Goal: Information Seeking & Learning: Find specific fact

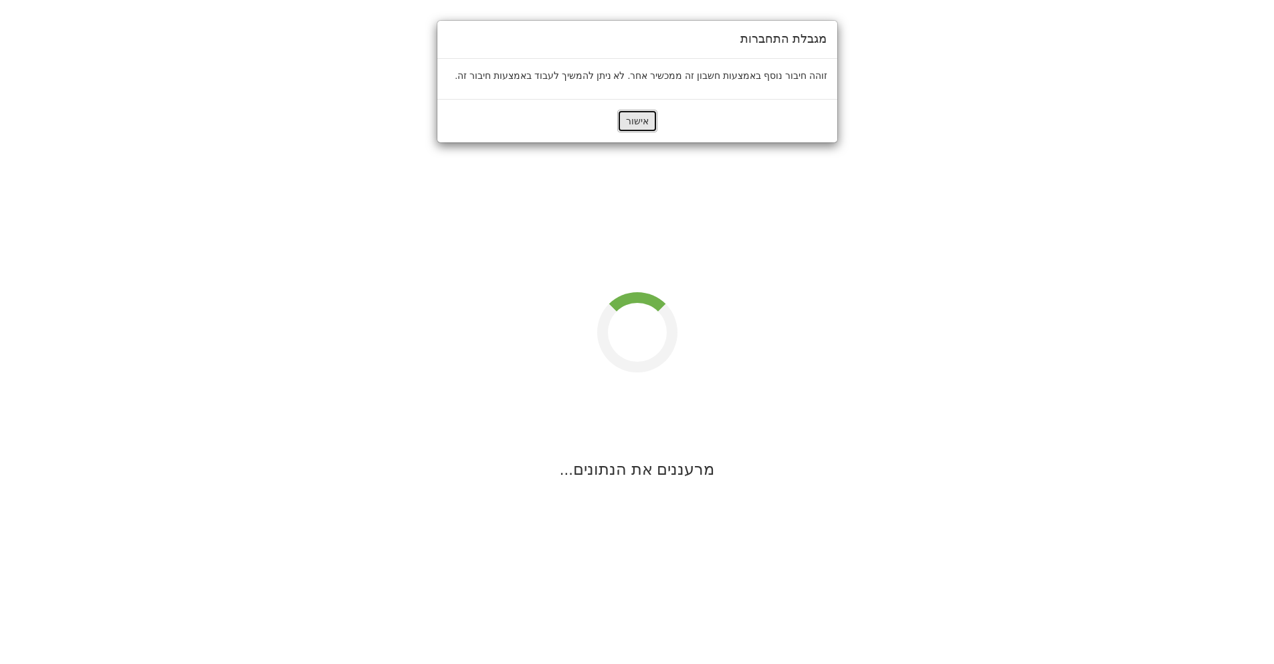
click at [640, 115] on button "אישור" at bounding box center [637, 121] width 40 height 23
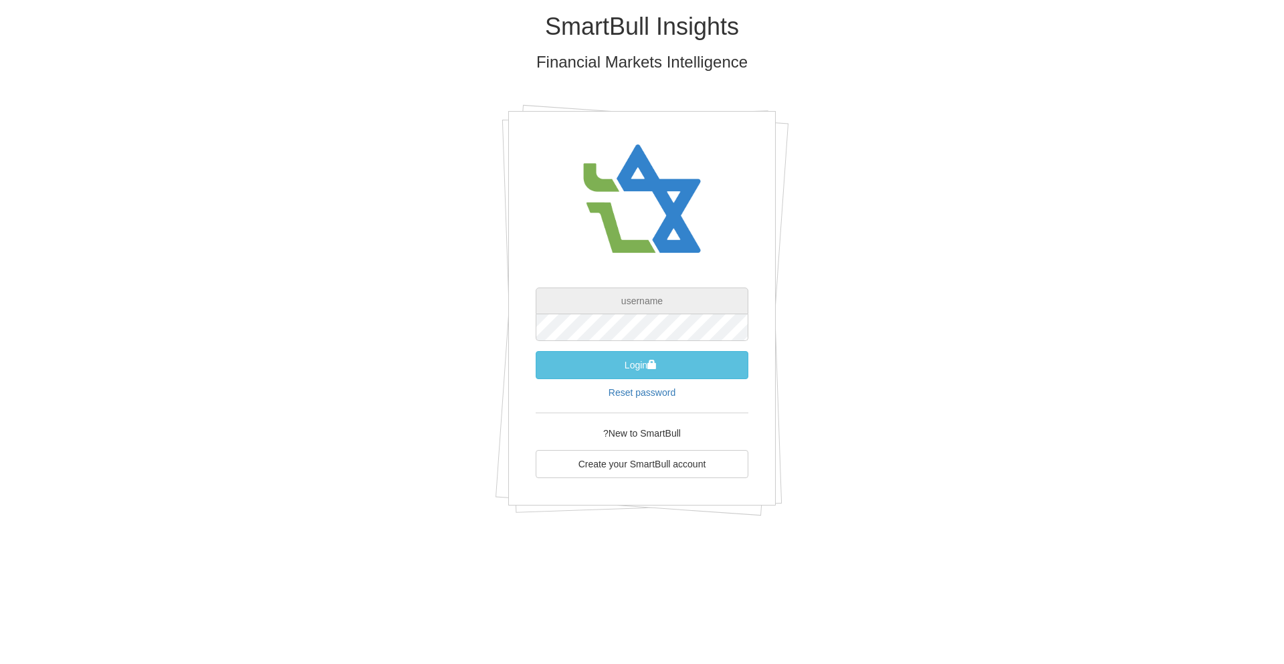
type input "[EMAIL_ADDRESS][DOMAIN_NAME]"
click at [629, 367] on button "Login" at bounding box center [642, 365] width 213 height 28
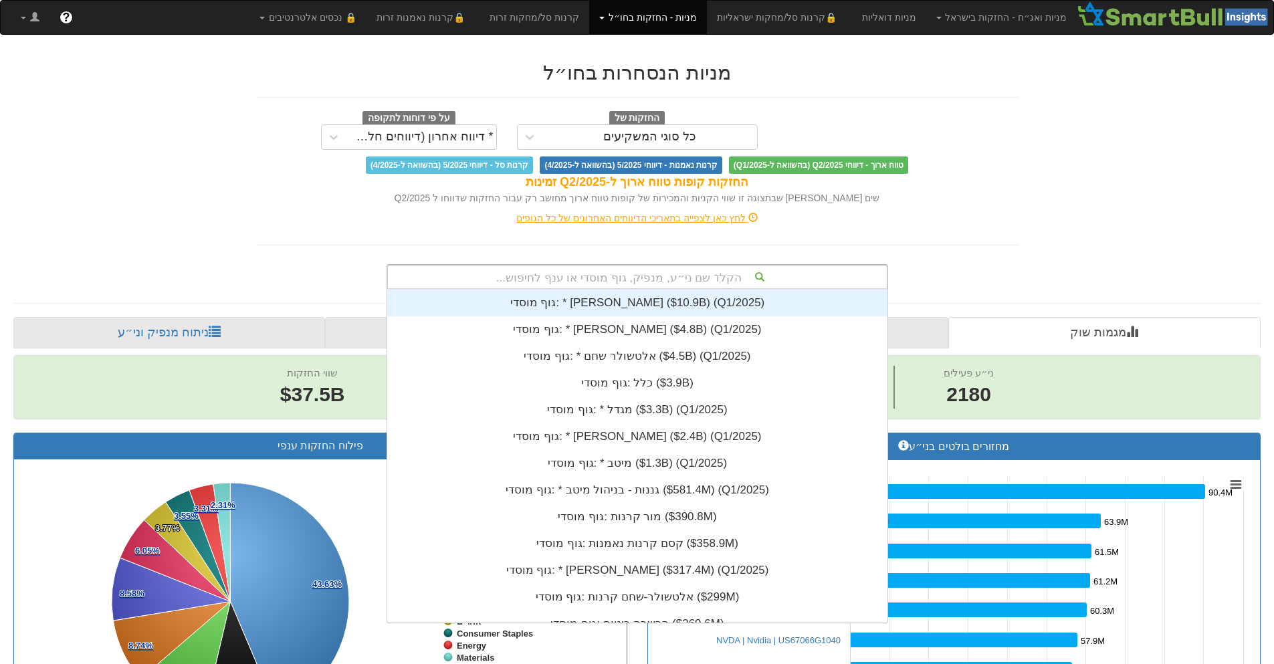
click at [621, 269] on div "הקלד שם ני״ע, מנפיק, גוף מוסדי או ענף לחיפוש..." at bounding box center [637, 277] width 499 height 23
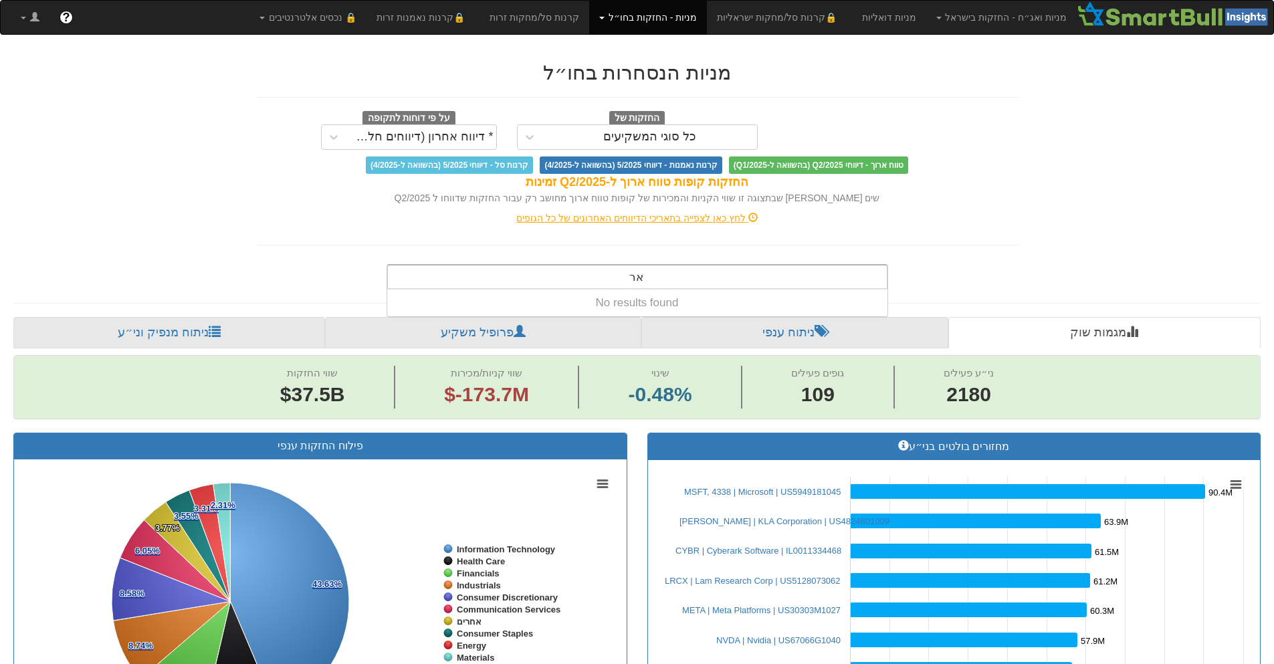
type input "א"
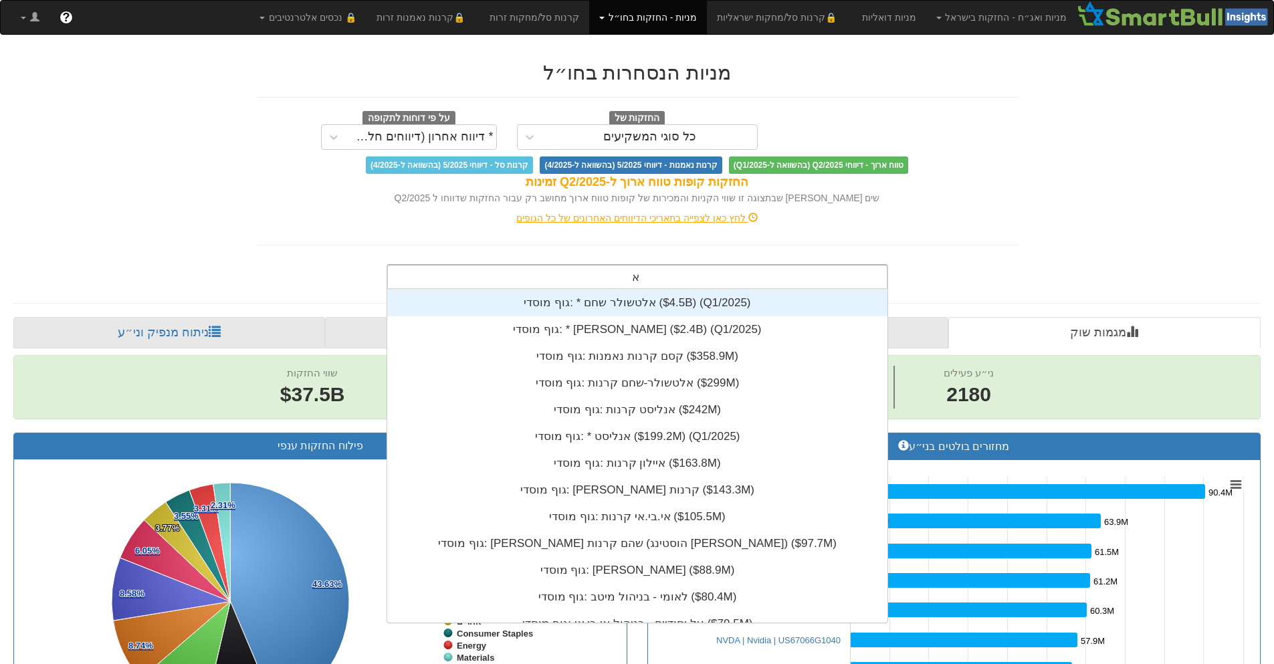
scroll to position [333, 0]
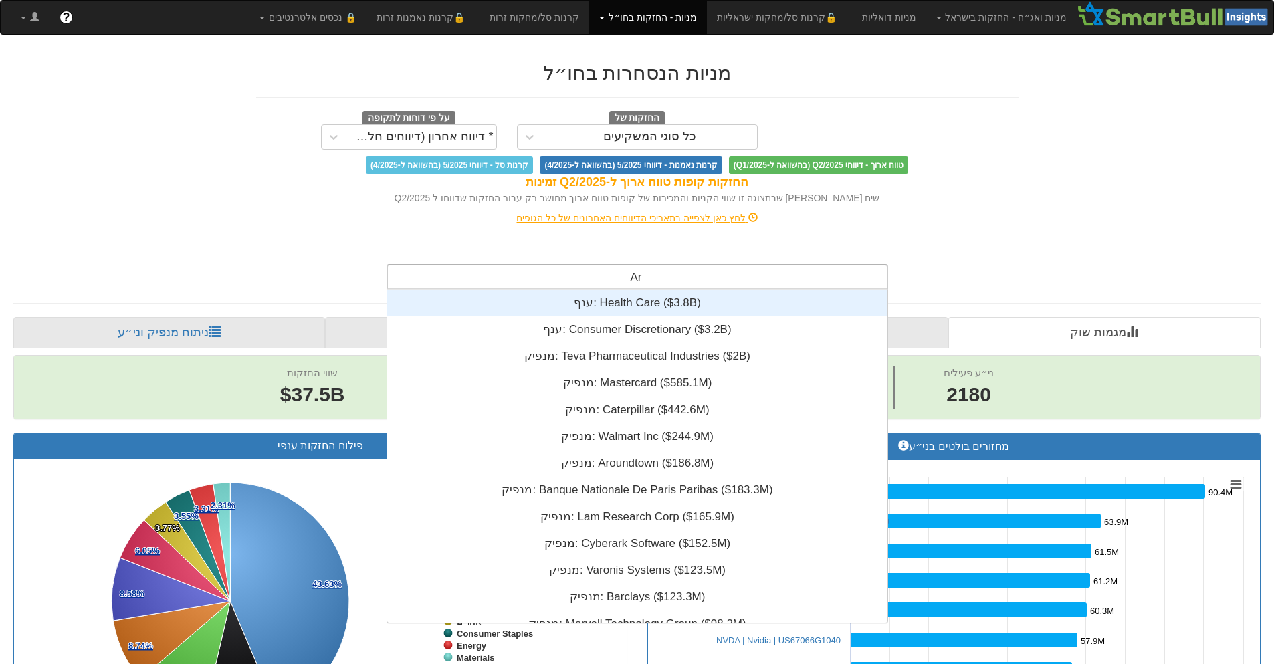
type input "Aro"
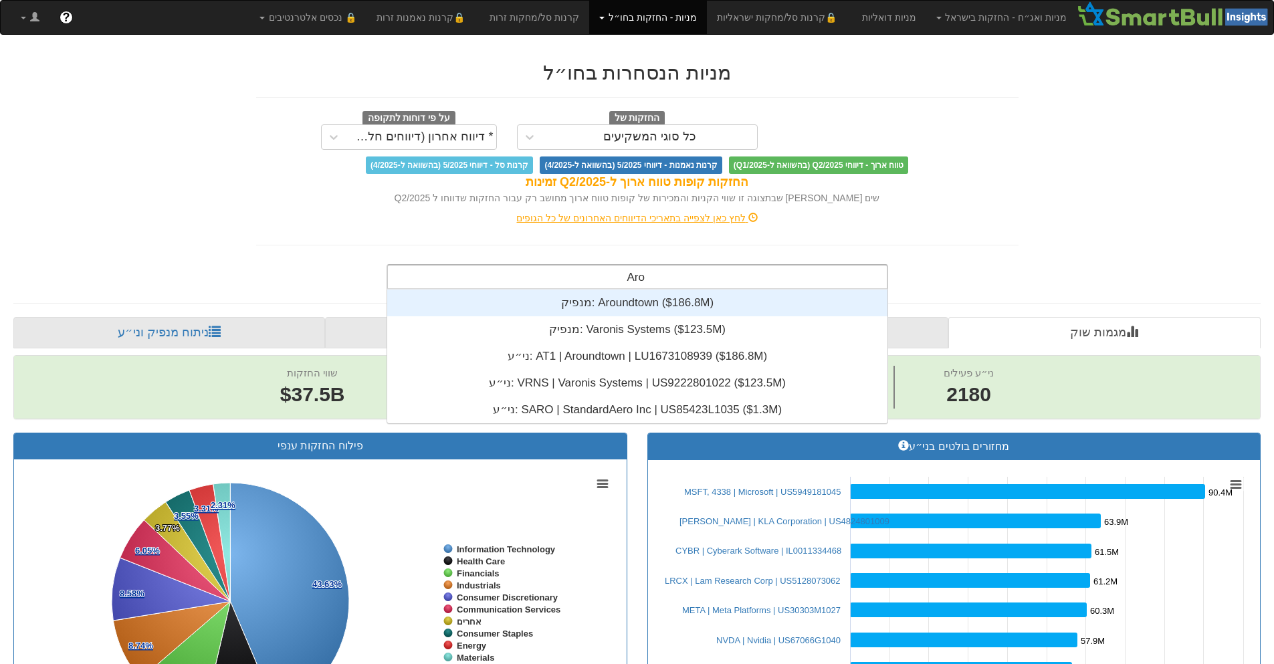
scroll to position [134, 0]
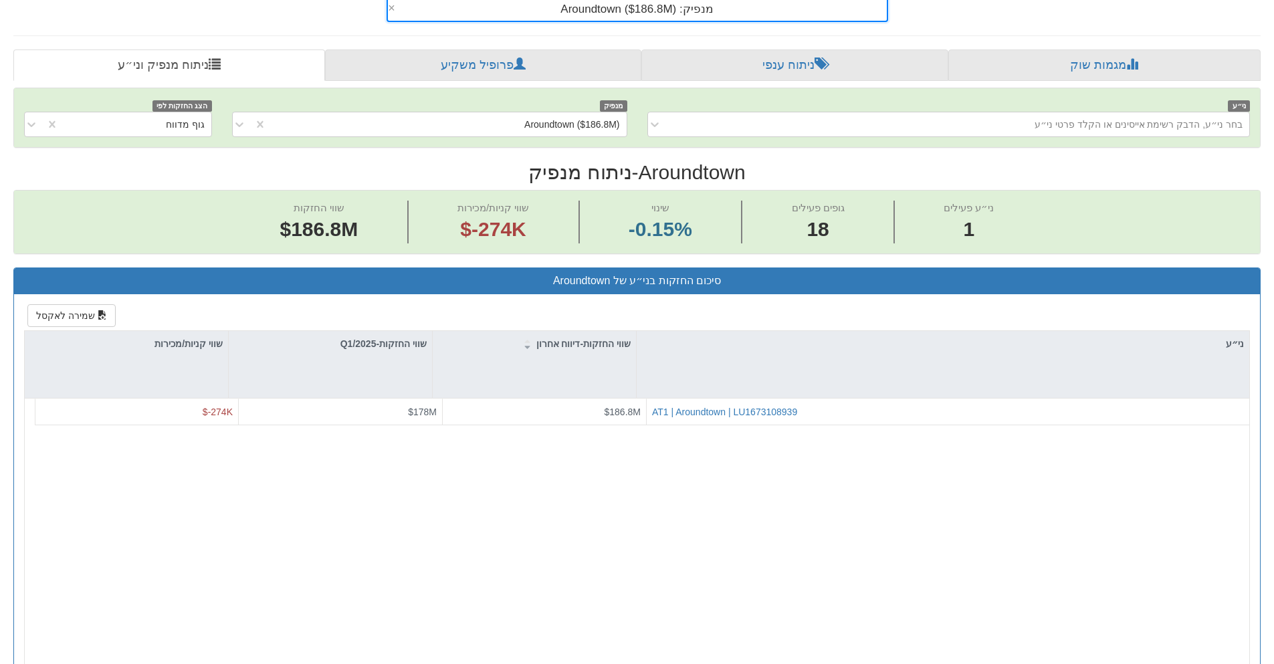
scroll to position [134, 0]
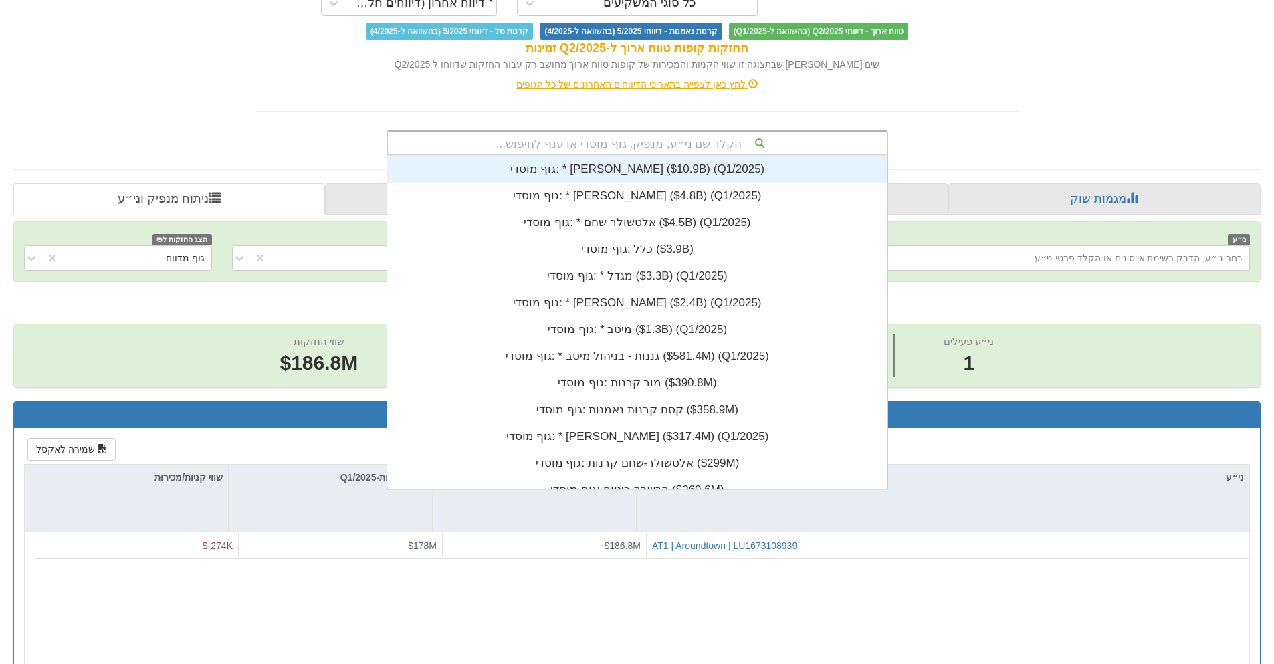
click at [577, 140] on div "הקלד שם ני״ע, מנפיק, גוף מוסדי או ענף לחיפוש..." at bounding box center [637, 143] width 499 height 23
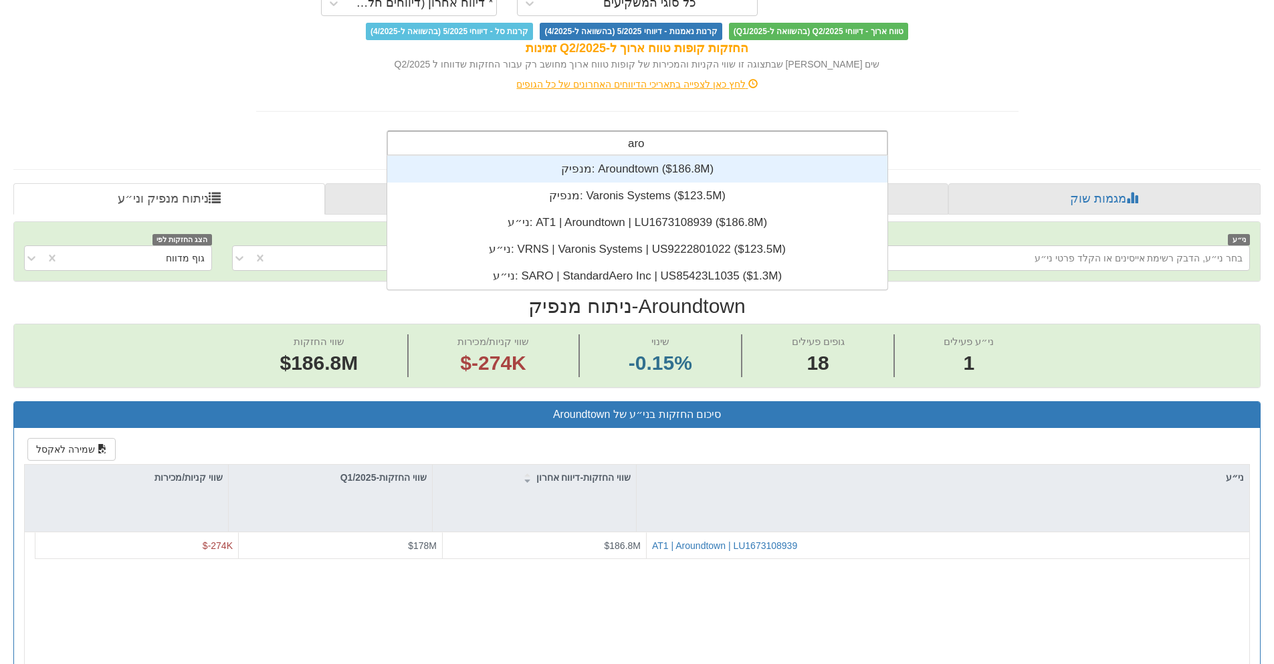
type input "arou"
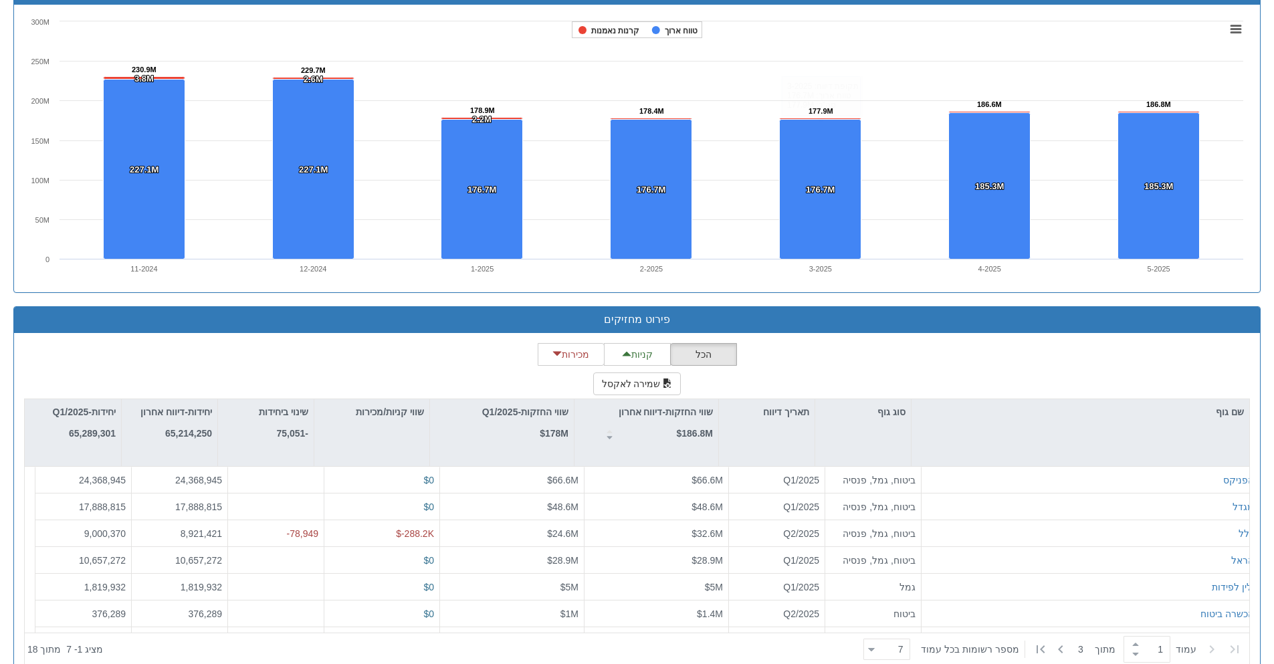
scroll to position [937, 0]
